Goal: Navigation & Orientation: Find specific page/section

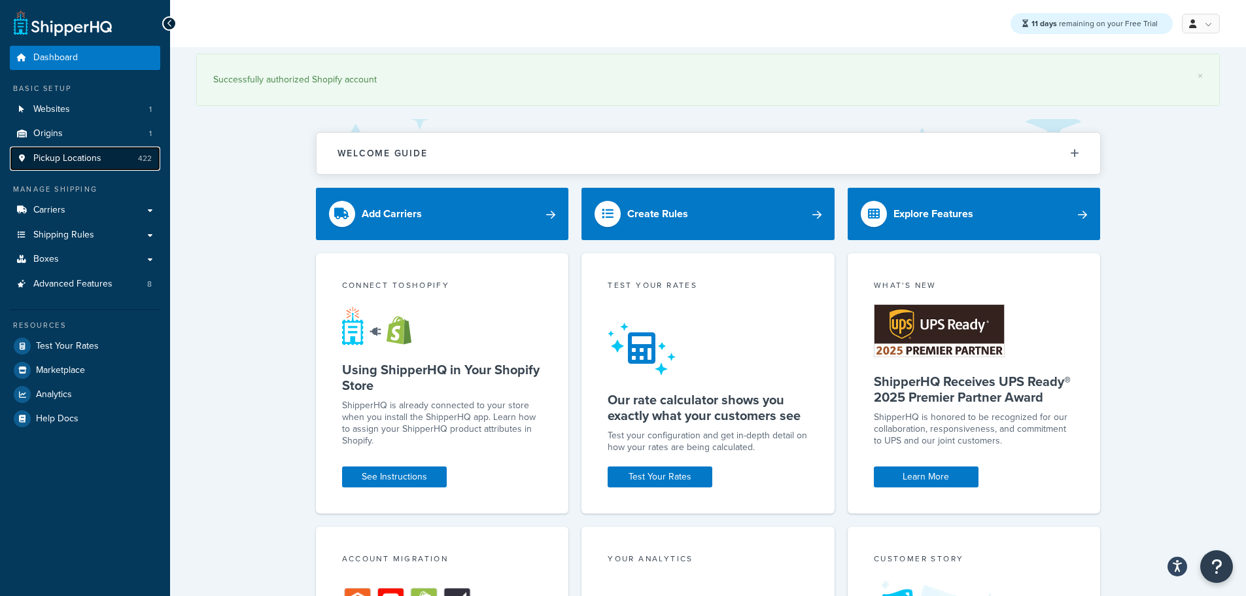
click at [75, 160] on span "Pickup Locations" at bounding box center [67, 158] width 68 height 11
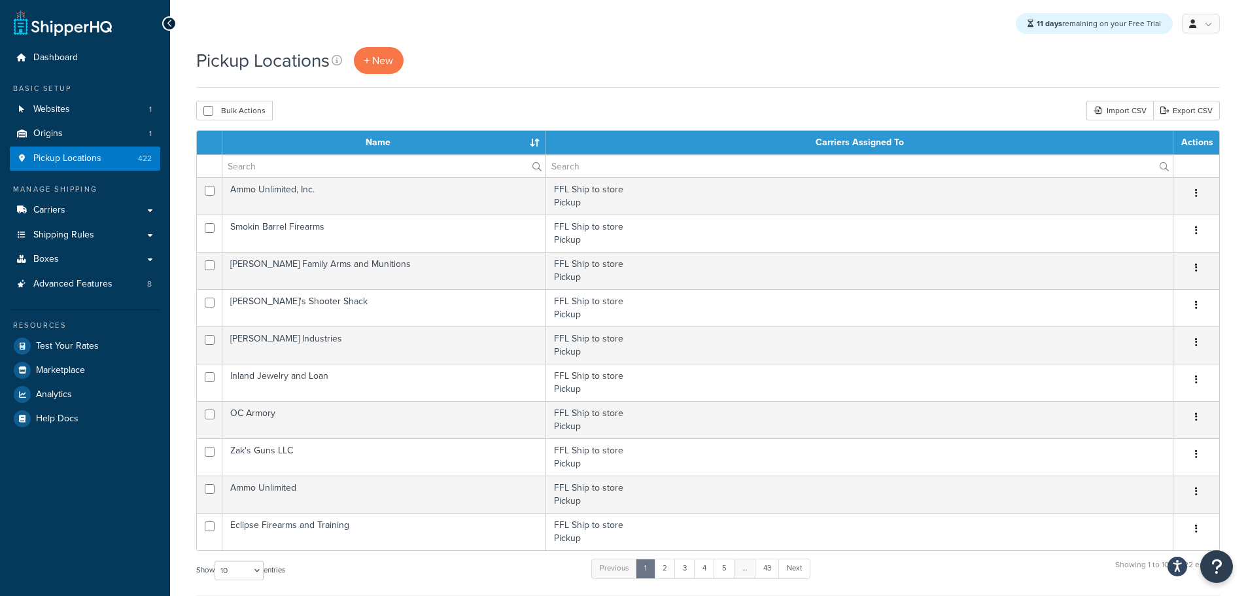
click at [537, 143] on th "Name" at bounding box center [384, 143] width 324 height 24
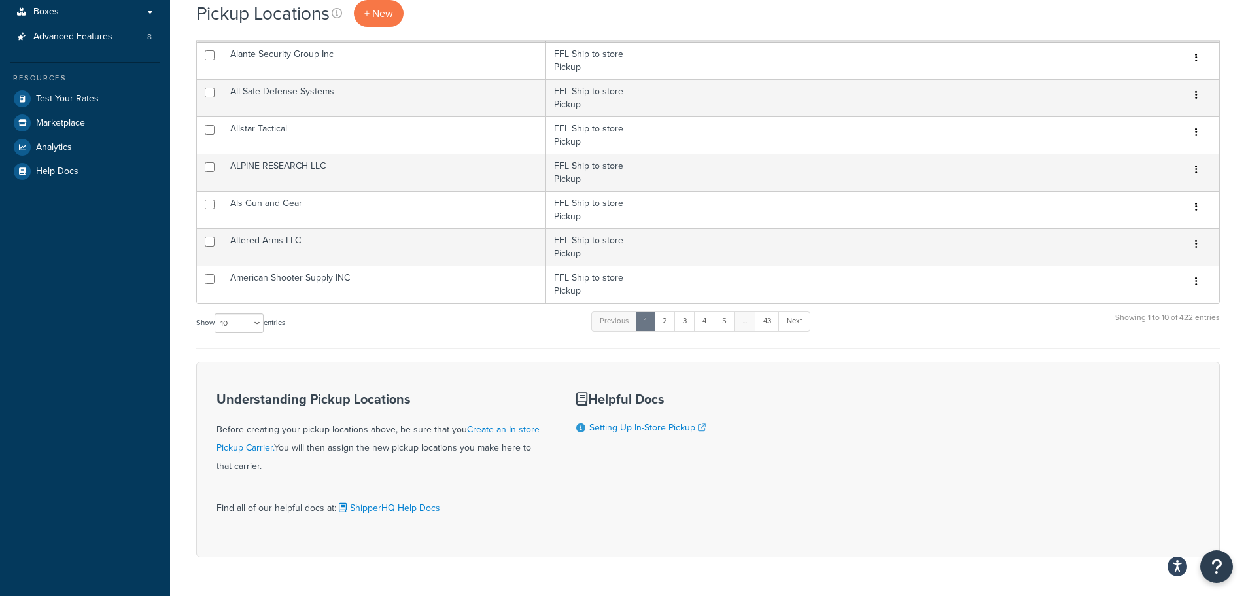
scroll to position [287, 0]
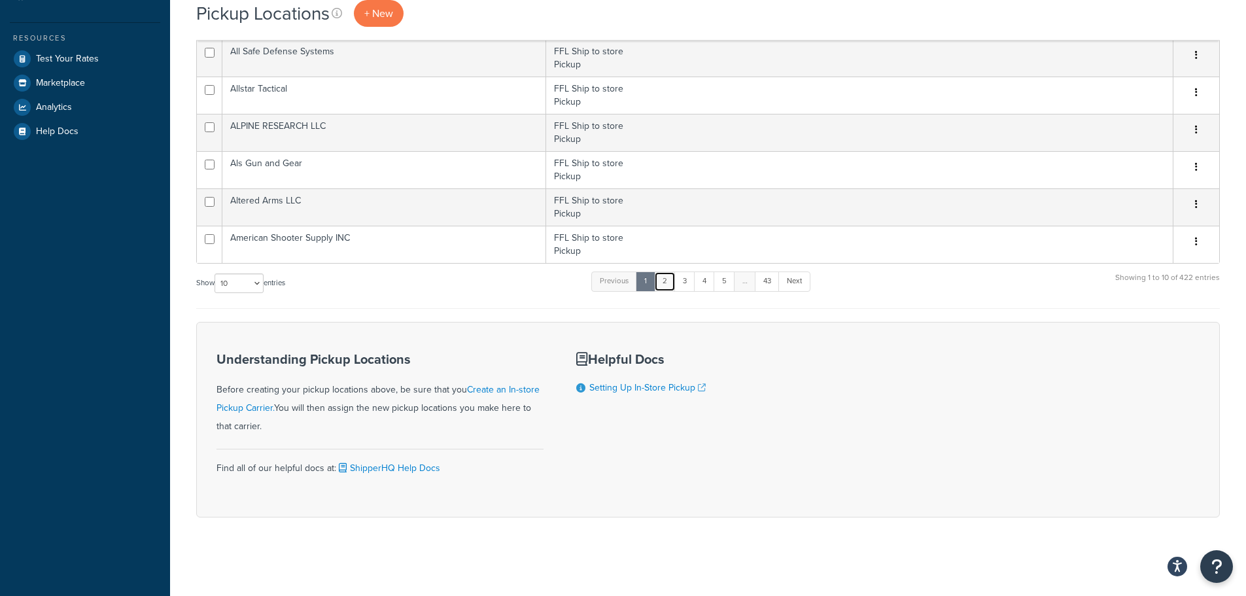
click at [668, 283] on link "2" at bounding box center [665, 282] width 22 height 20
click at [680, 287] on link "3" at bounding box center [682, 282] width 21 height 20
click at [703, 285] on link "4" at bounding box center [701, 282] width 21 height 20
click at [720, 283] on link "5" at bounding box center [722, 282] width 22 height 20
click at [767, 279] on link "43" at bounding box center [764, 282] width 25 height 20
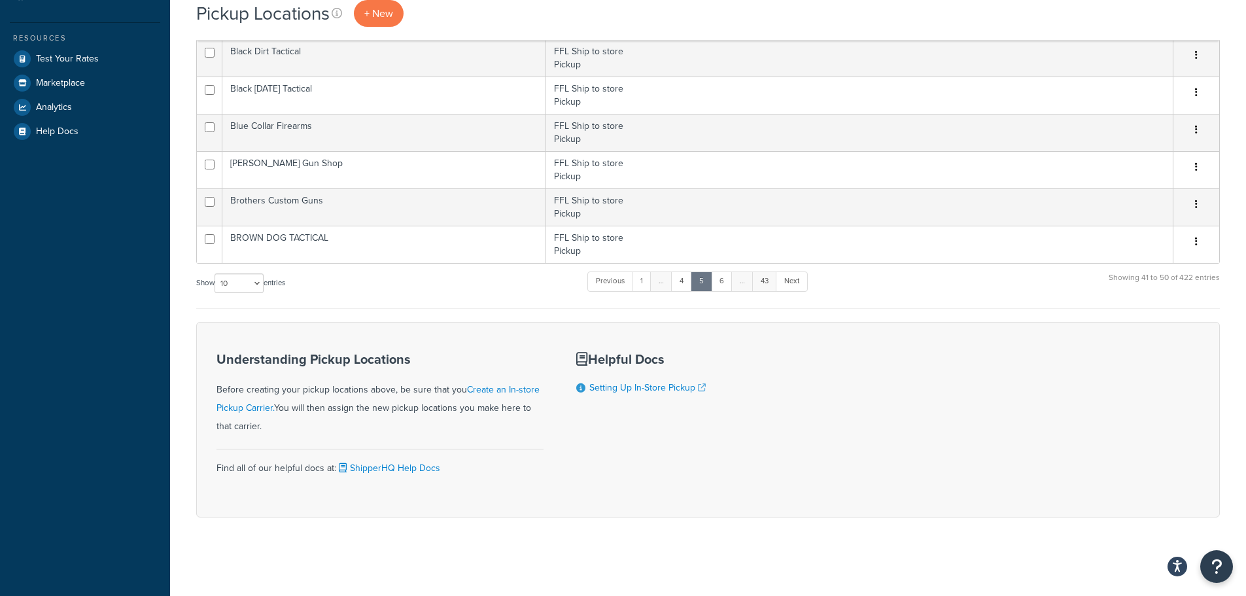
scroll to position [0, 0]
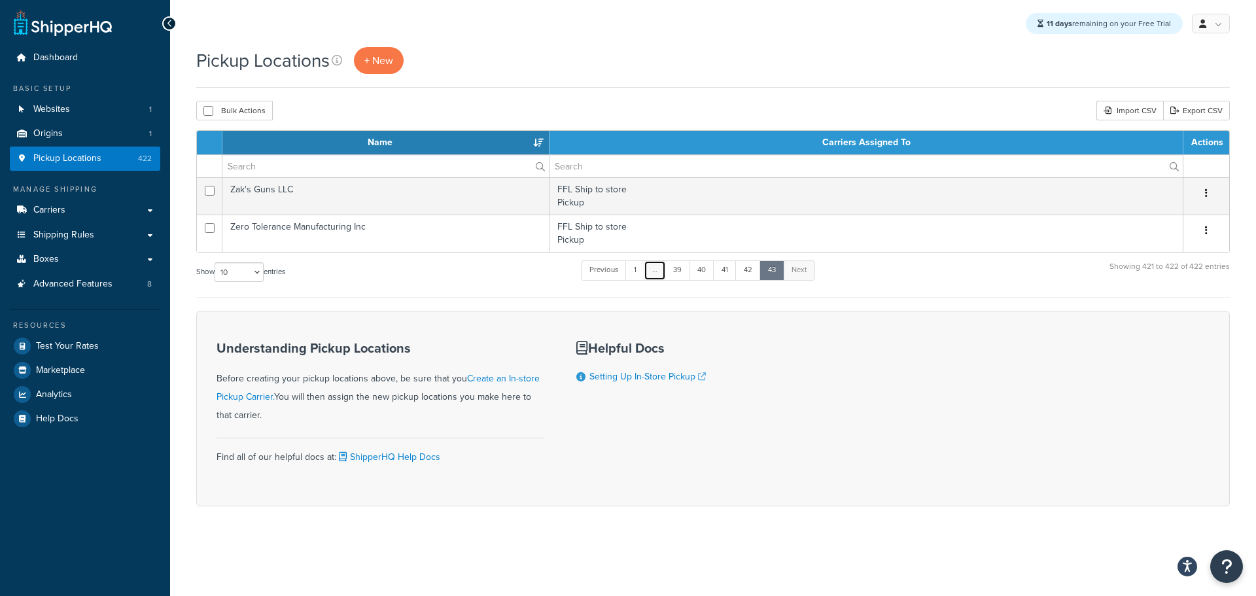
click at [647, 271] on link "…" at bounding box center [655, 270] width 22 height 20
click at [644, 275] on link "1" at bounding box center [636, 270] width 20 height 20
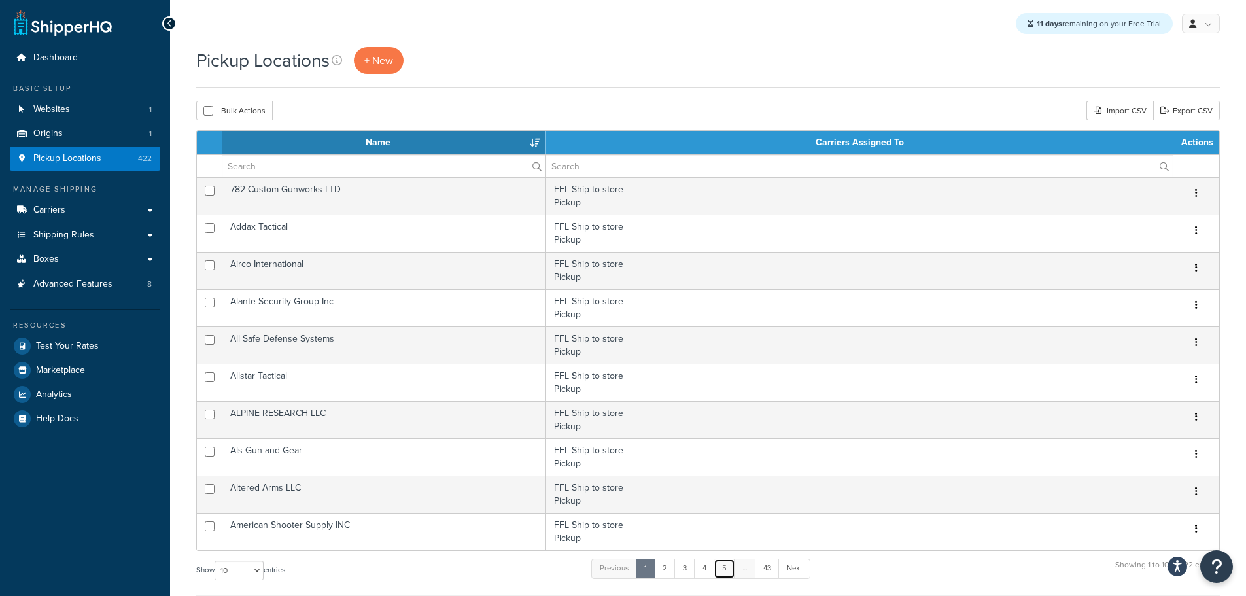
click at [726, 569] on link "5" at bounding box center [725, 569] width 22 height 20
click at [790, 568] on link "Next" at bounding box center [792, 569] width 32 height 20
click at [790, 567] on link "Next" at bounding box center [792, 569] width 32 height 20
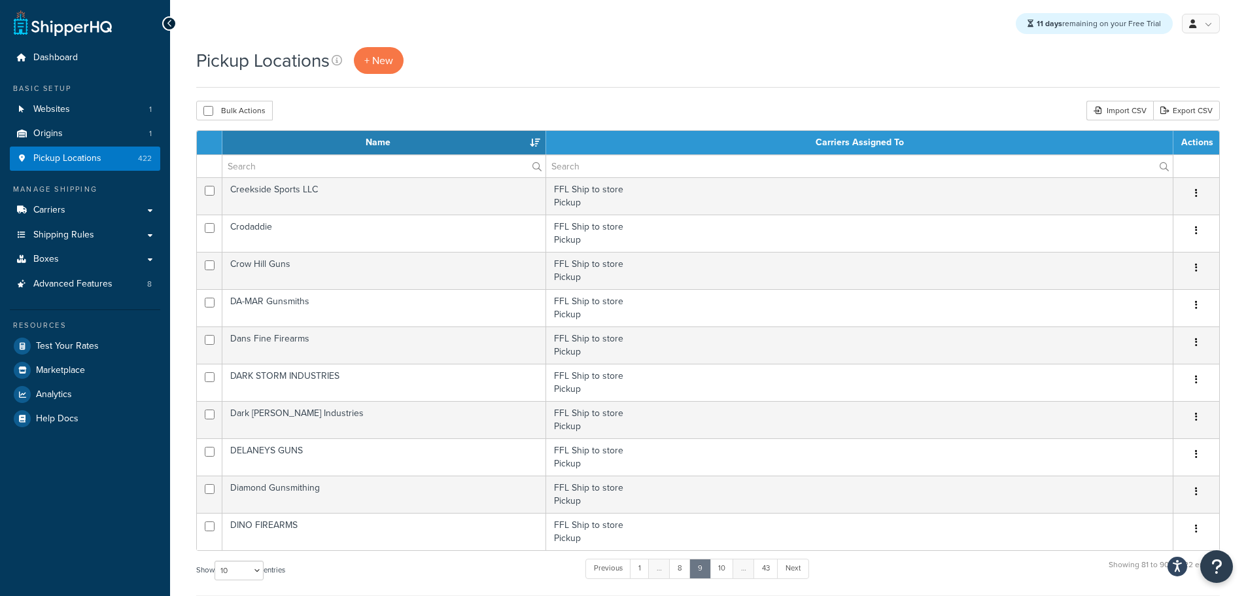
click at [790, 567] on link "Next" at bounding box center [793, 569] width 32 height 20
